Goal: Information Seeking & Learning: Learn about a topic

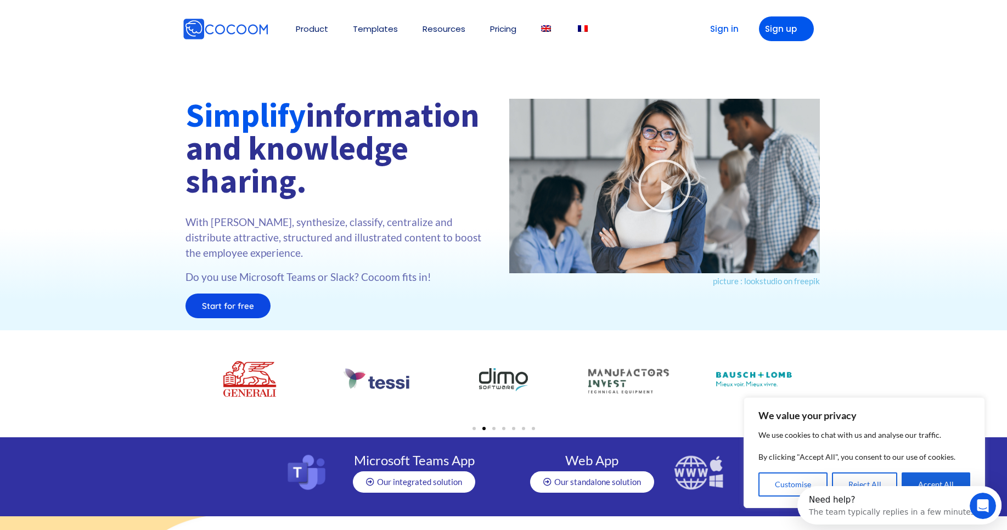
scroll to position [1, 0]
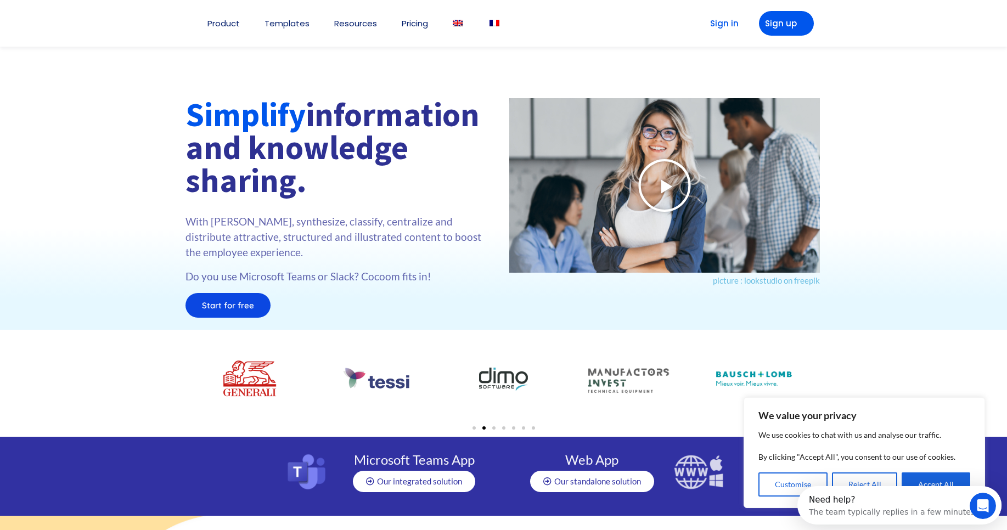
click at [647, 184] on icon at bounding box center [664, 185] width 55 height 55
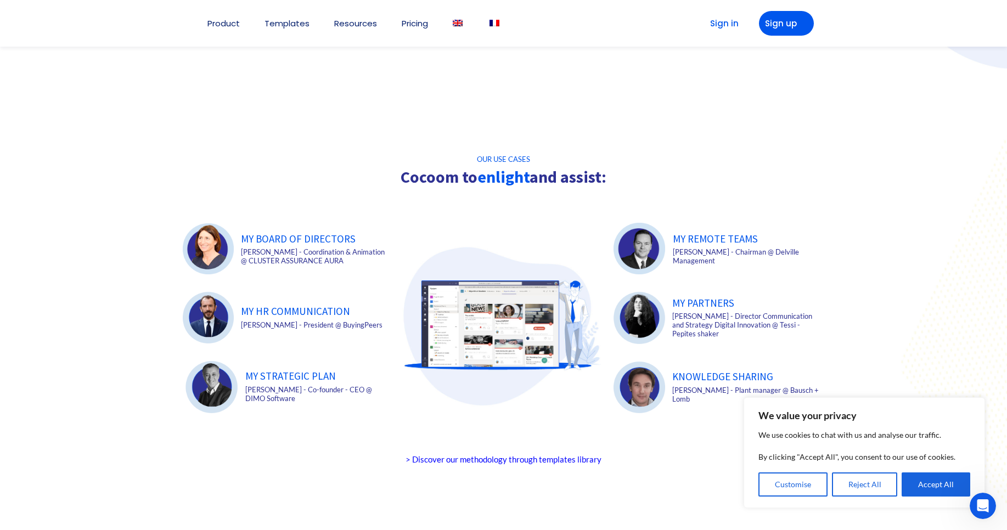
scroll to position [1492, 0]
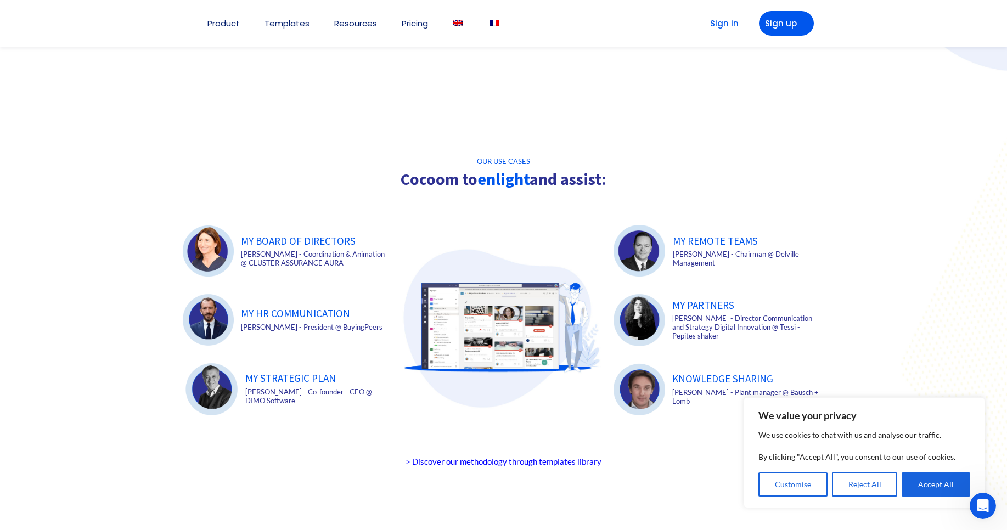
click at [216, 247] on img at bounding box center [208, 251] width 51 height 51
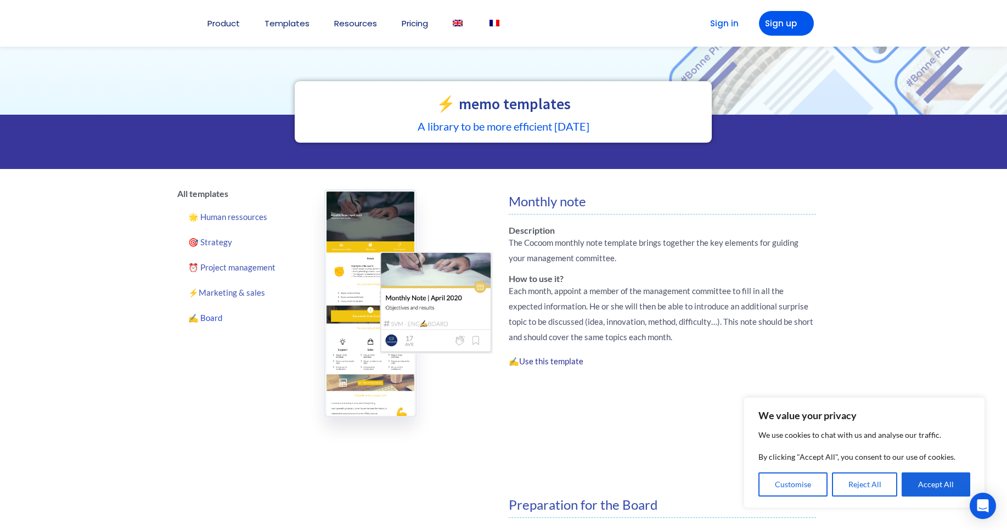
scroll to position [40, 0]
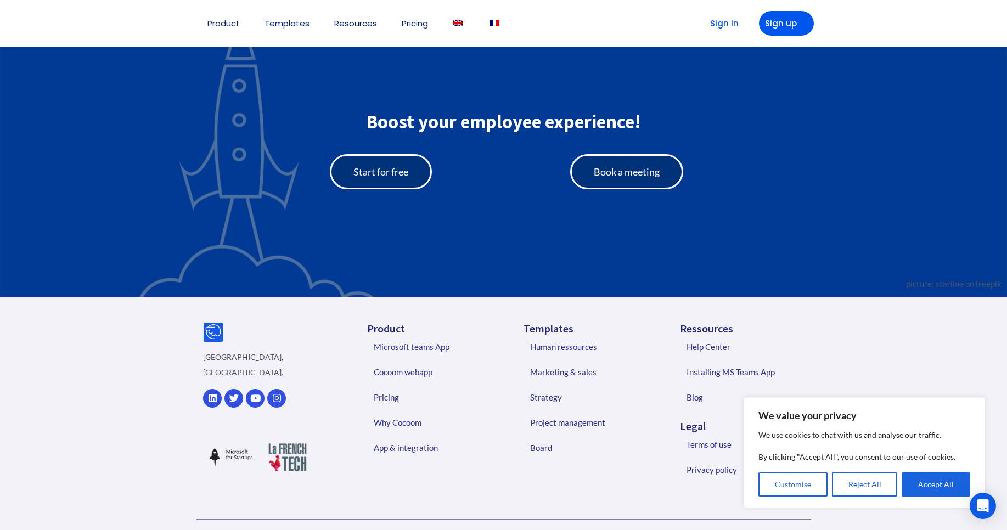
scroll to position [2360, 0]
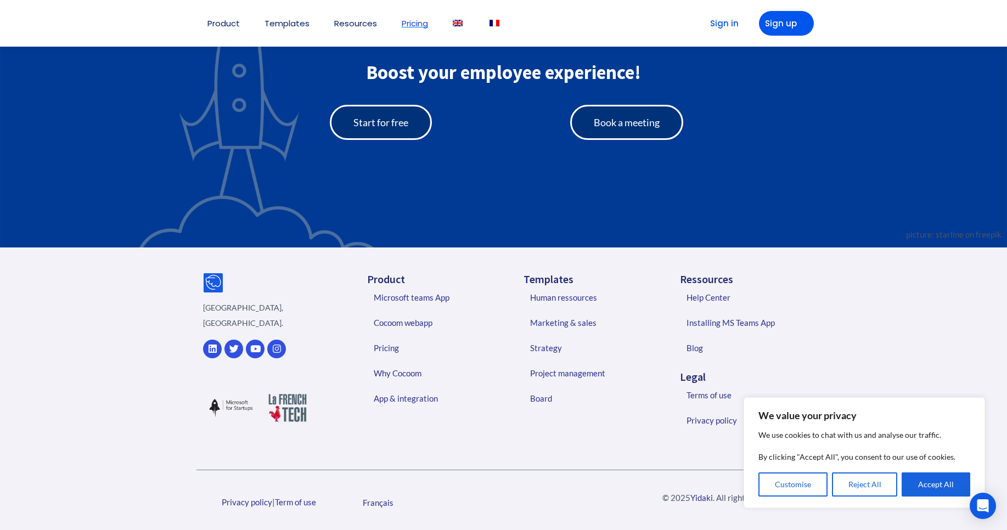
click at [415, 26] on link "Pricing" at bounding box center [415, 23] width 26 height 8
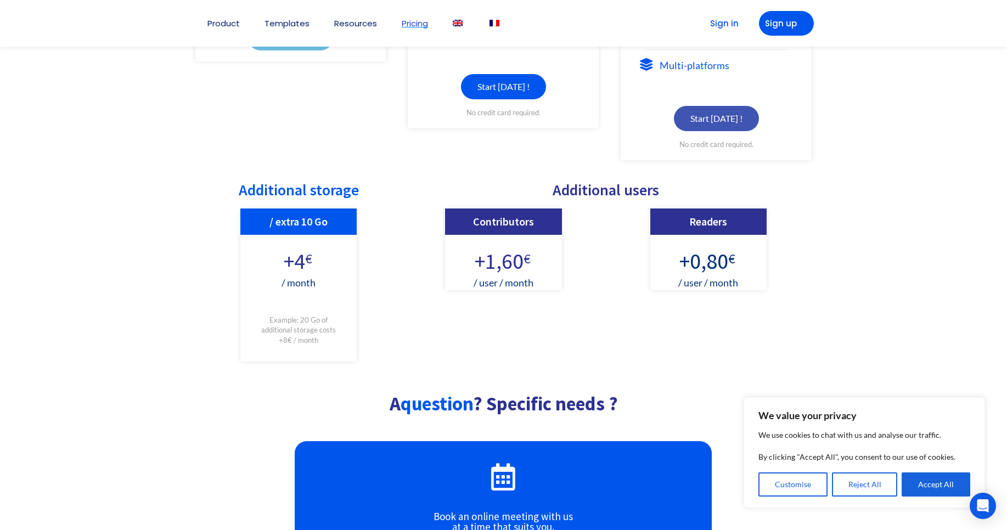
scroll to position [470, 0]
